Goal: Information Seeking & Learning: Learn about a topic

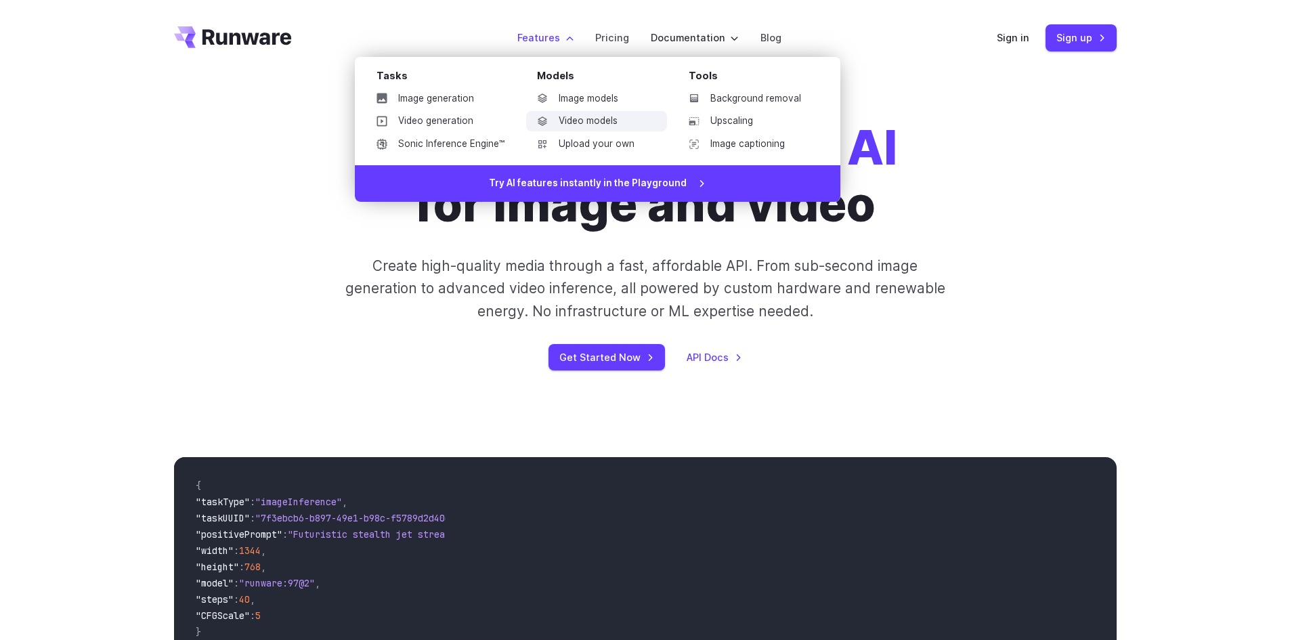
click at [561, 116] on link "Video models" at bounding box center [596, 121] width 141 height 20
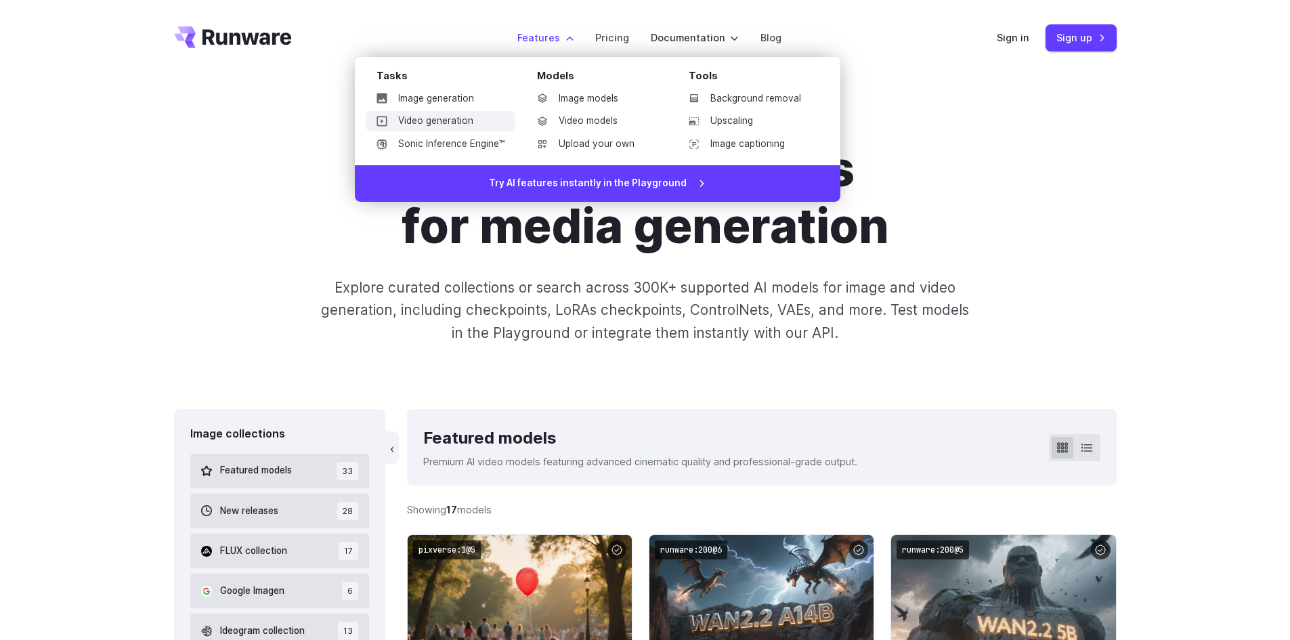
click at [463, 116] on link "Video generation" at bounding box center [441, 121] width 150 height 20
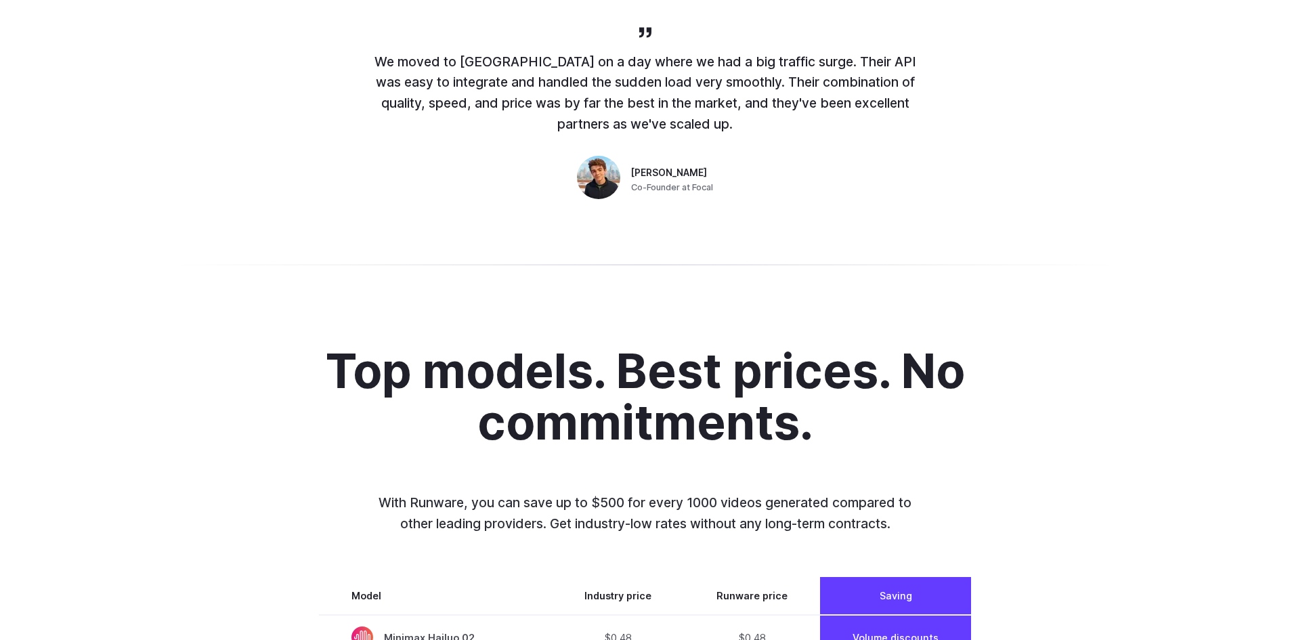
scroll to position [948, 0]
